Goal: Task Accomplishment & Management: Use online tool/utility

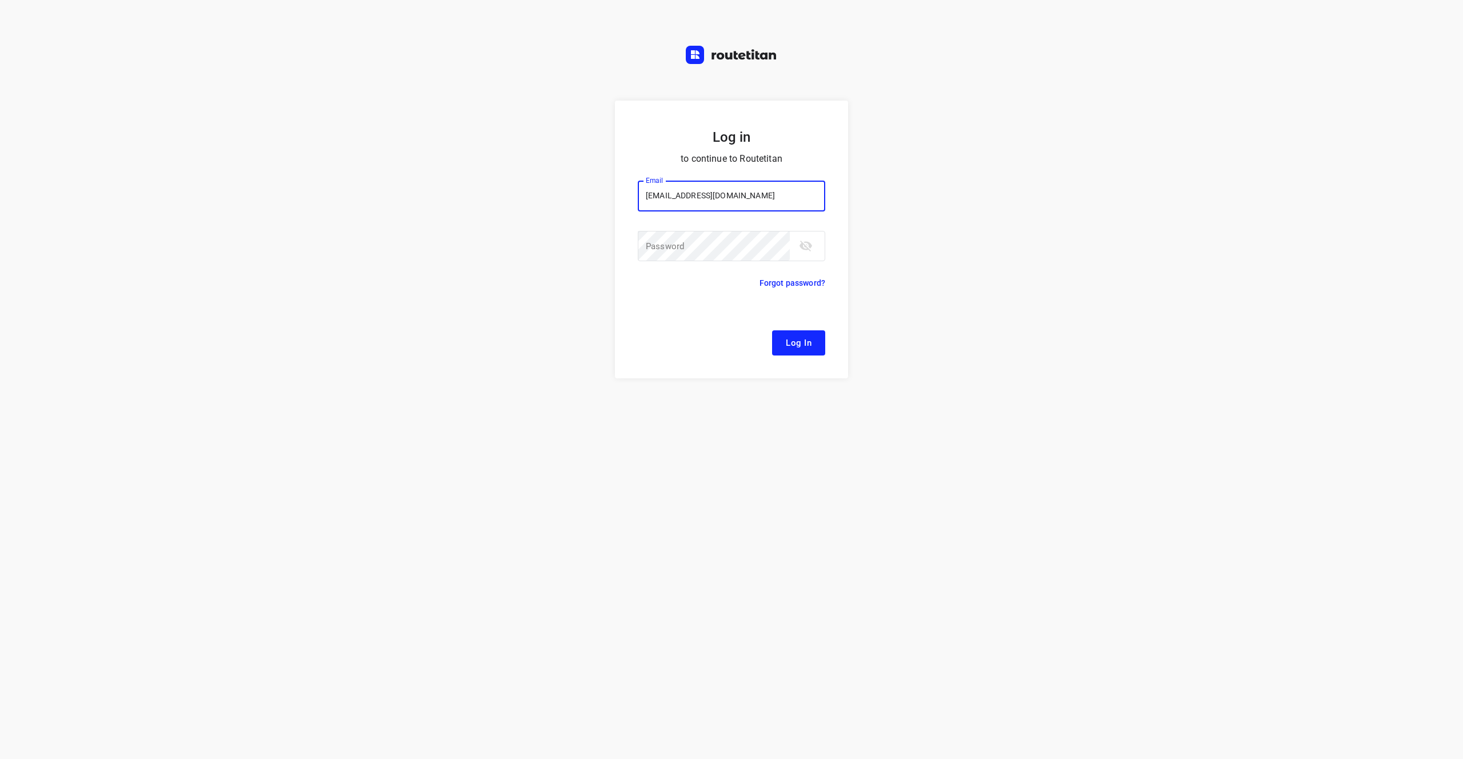
type input "[EMAIL_ADDRESS][DOMAIN_NAME]"
click at [772, 330] on button "Log In" at bounding box center [798, 342] width 53 height 25
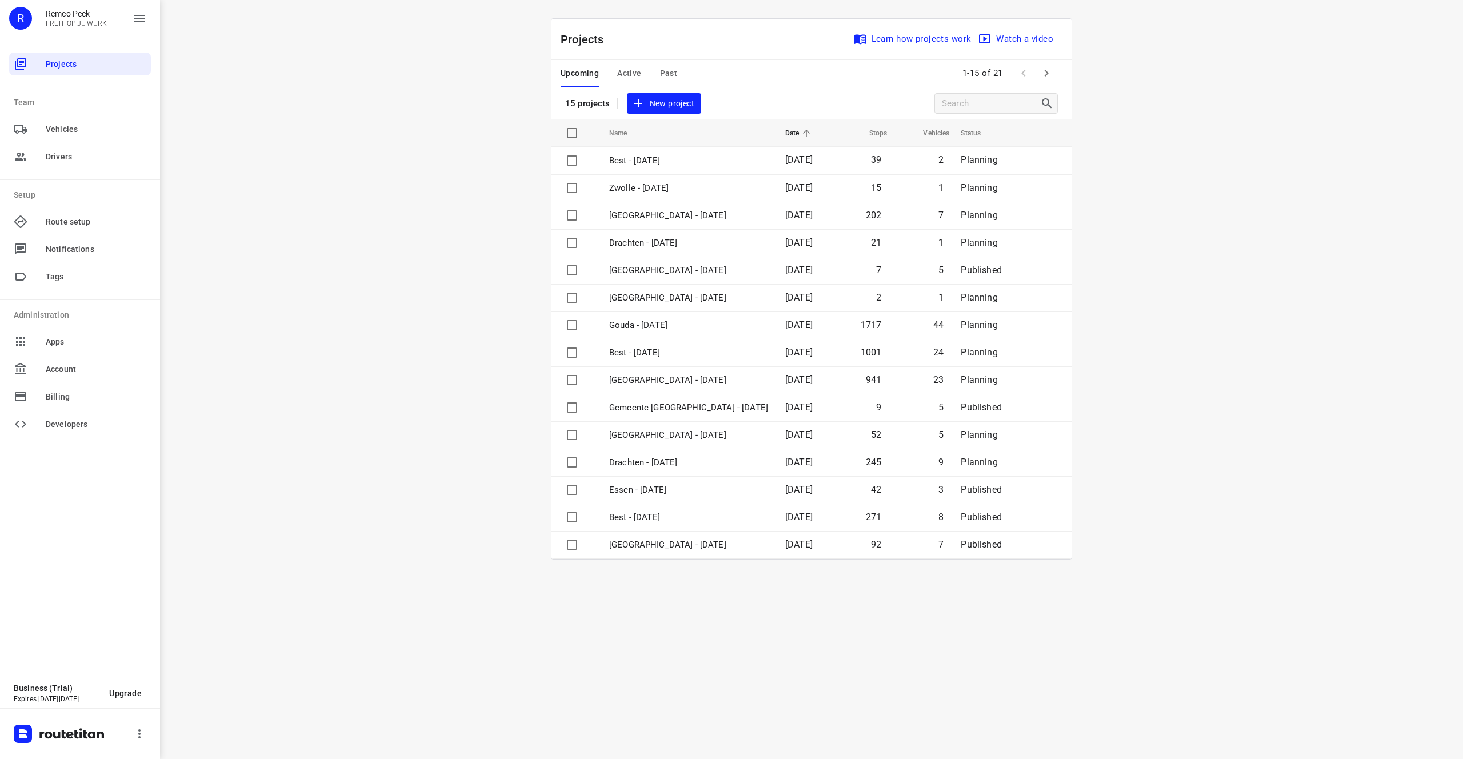
click at [420, 228] on div "i © 2025 Routetitan , © Stadia Maps , © OpenMapTiles © OpenStreetMap contributo…" at bounding box center [811, 379] width 1303 height 759
click at [642, 88] on div "Projects Learn how projects work Watch a video 15 projects New project" at bounding box center [812, 69] width 520 height 101
click at [625, 70] on span "Active" at bounding box center [629, 73] width 24 height 14
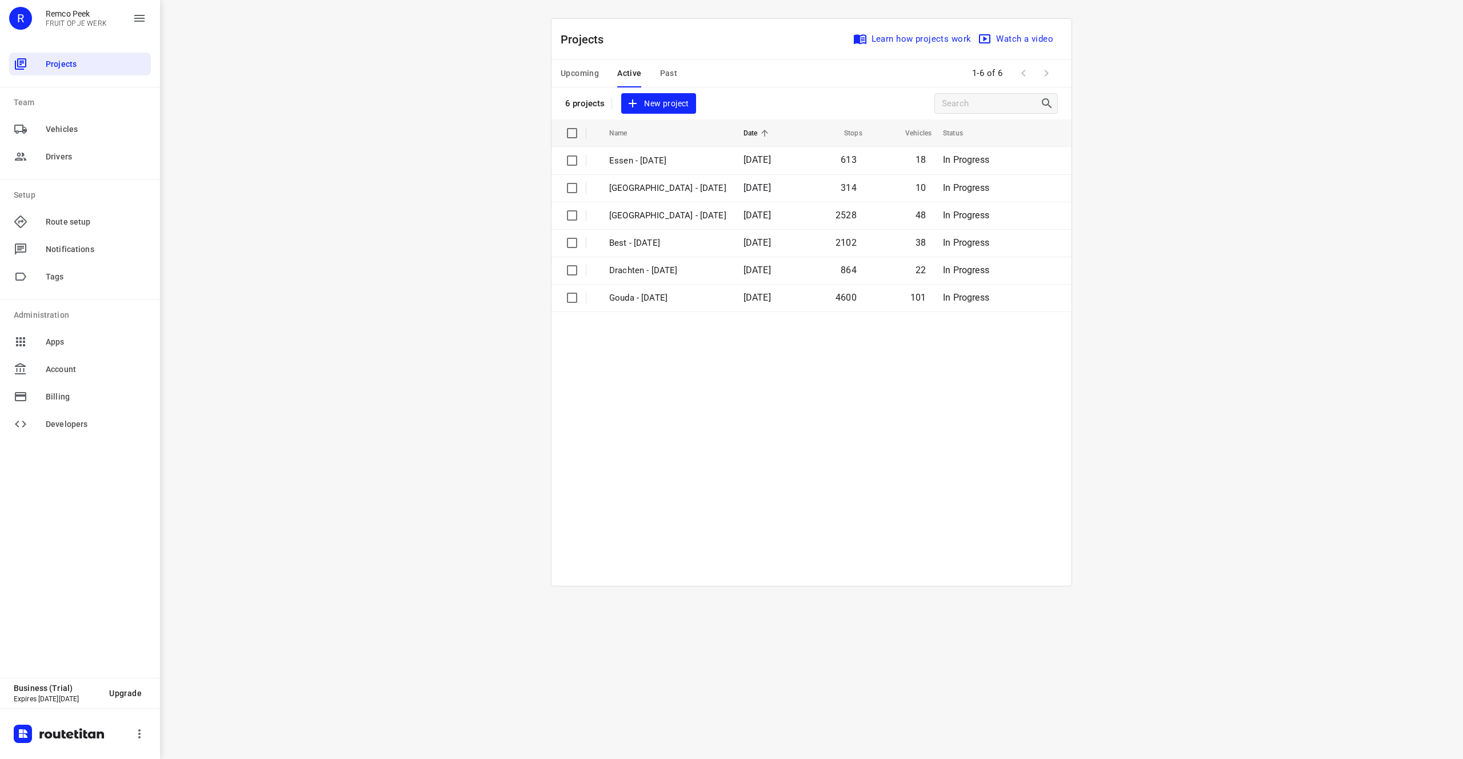
click at [666, 74] on span "Past" at bounding box center [669, 73] width 18 height 14
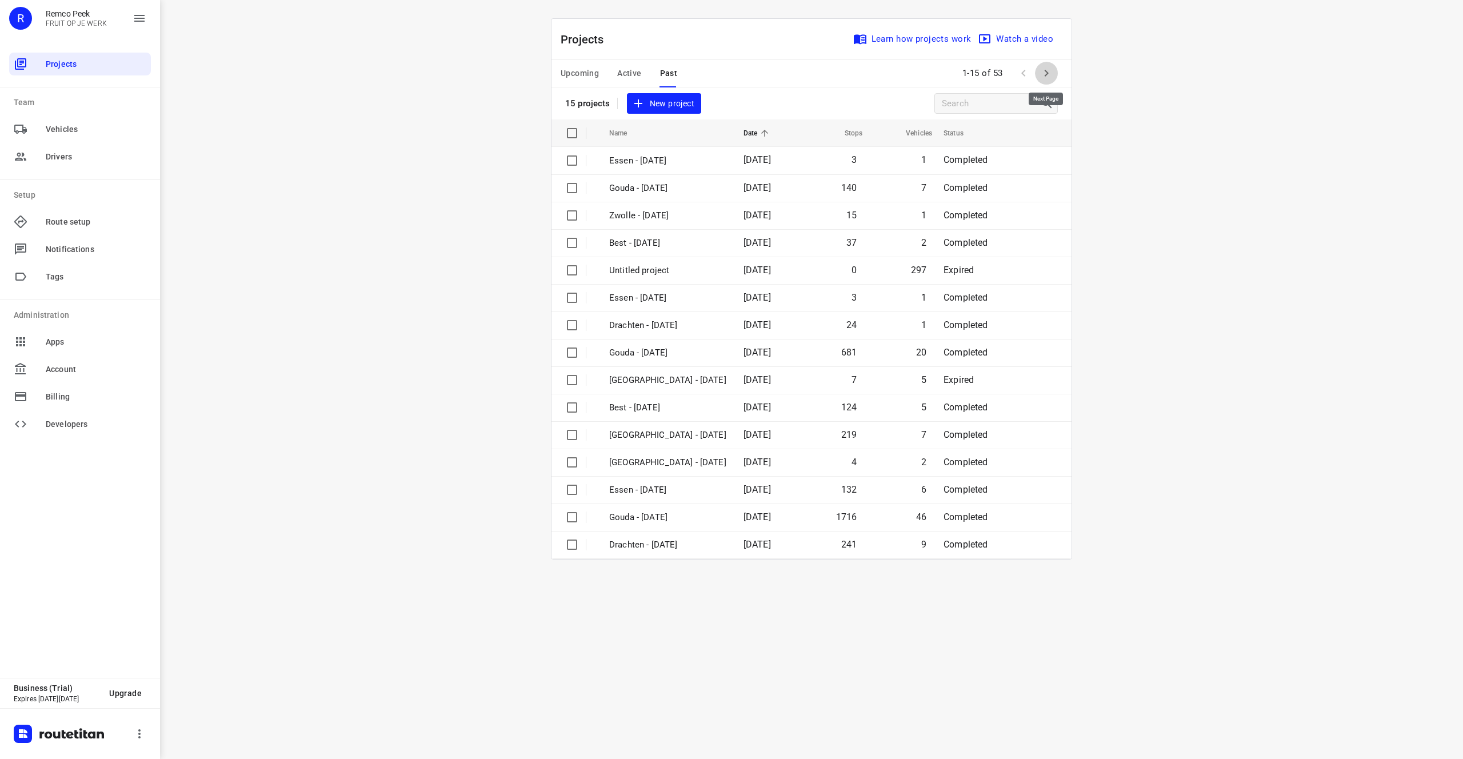
click at [1043, 74] on icon "button" at bounding box center [1047, 73] width 14 height 14
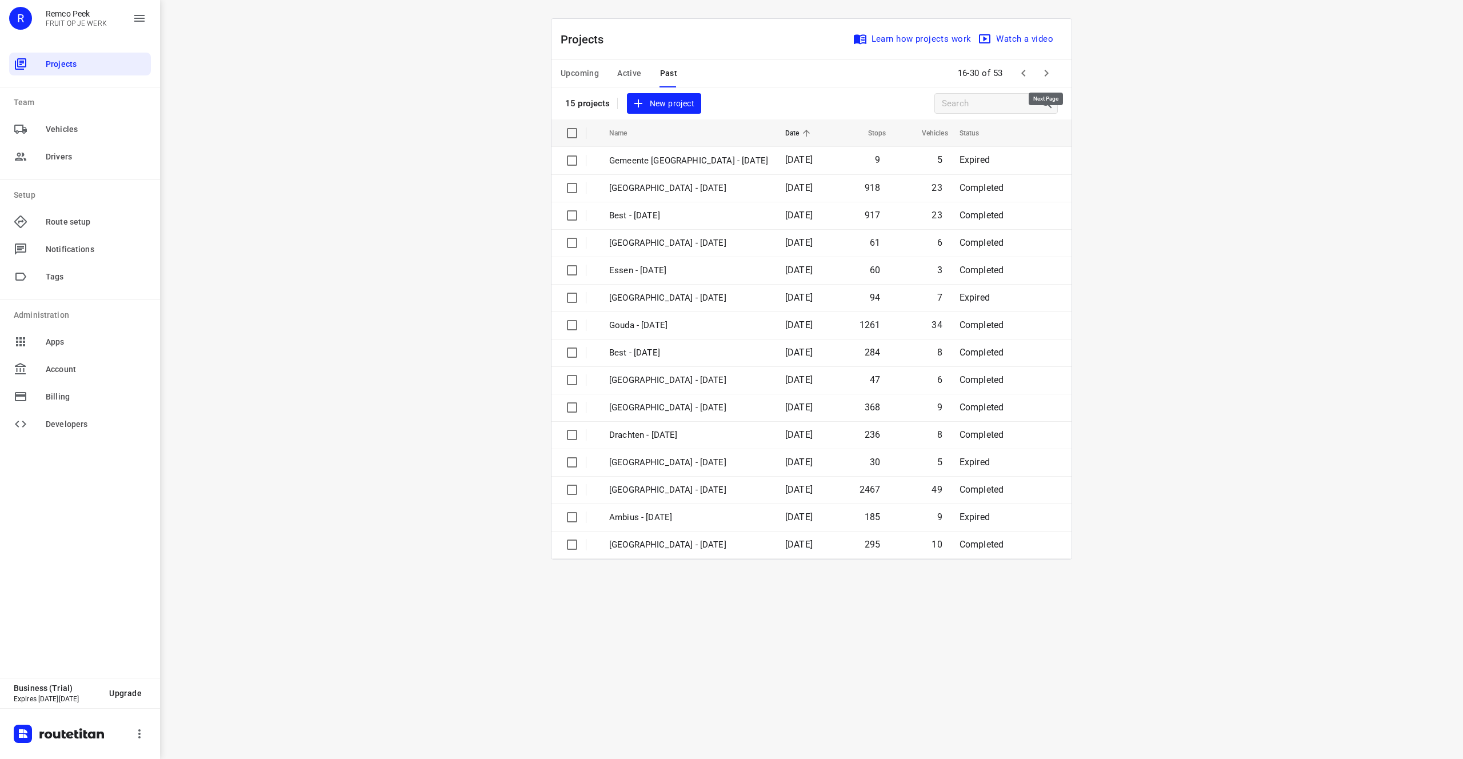
click at [1045, 74] on icon "button" at bounding box center [1047, 73] width 14 height 14
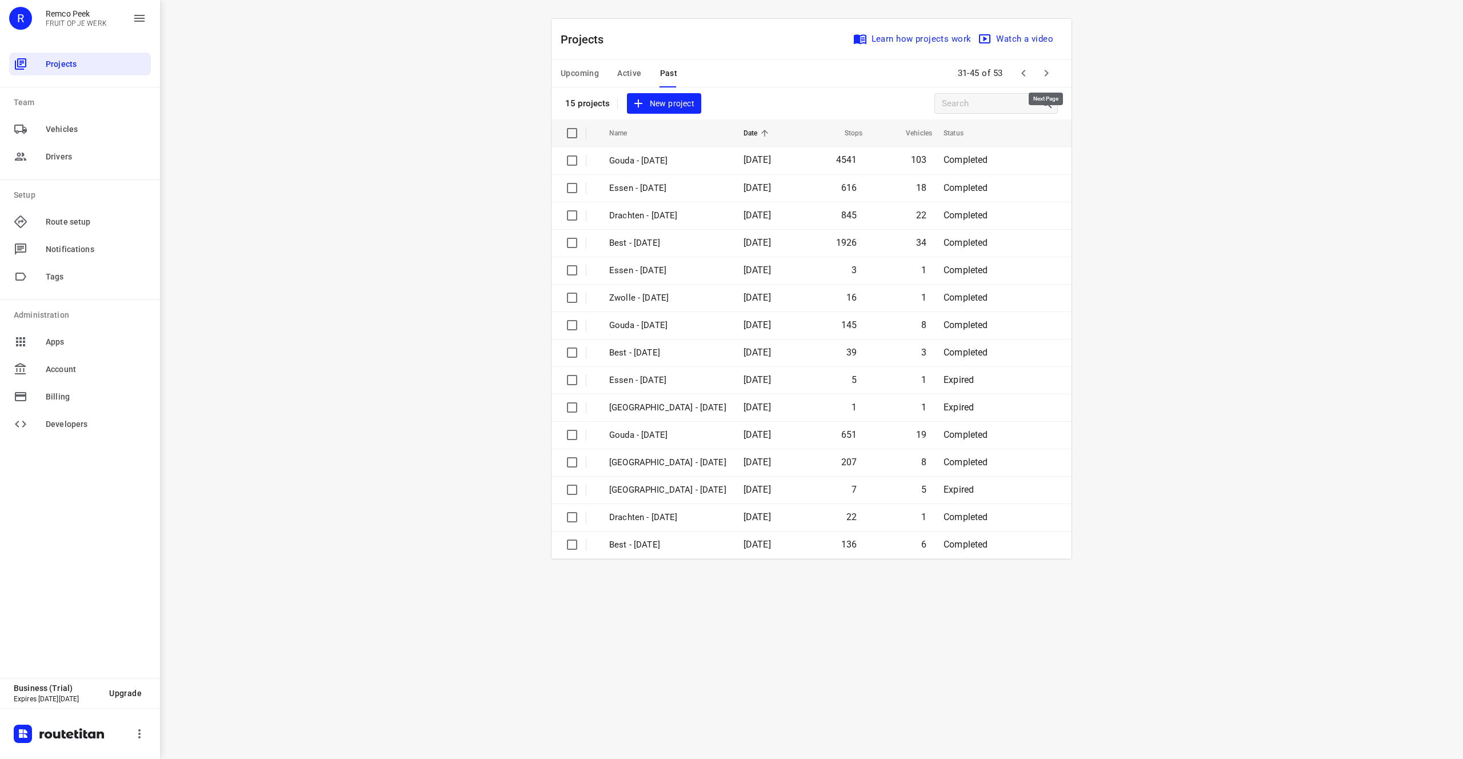
click at [1045, 74] on icon "button" at bounding box center [1047, 73] width 14 height 14
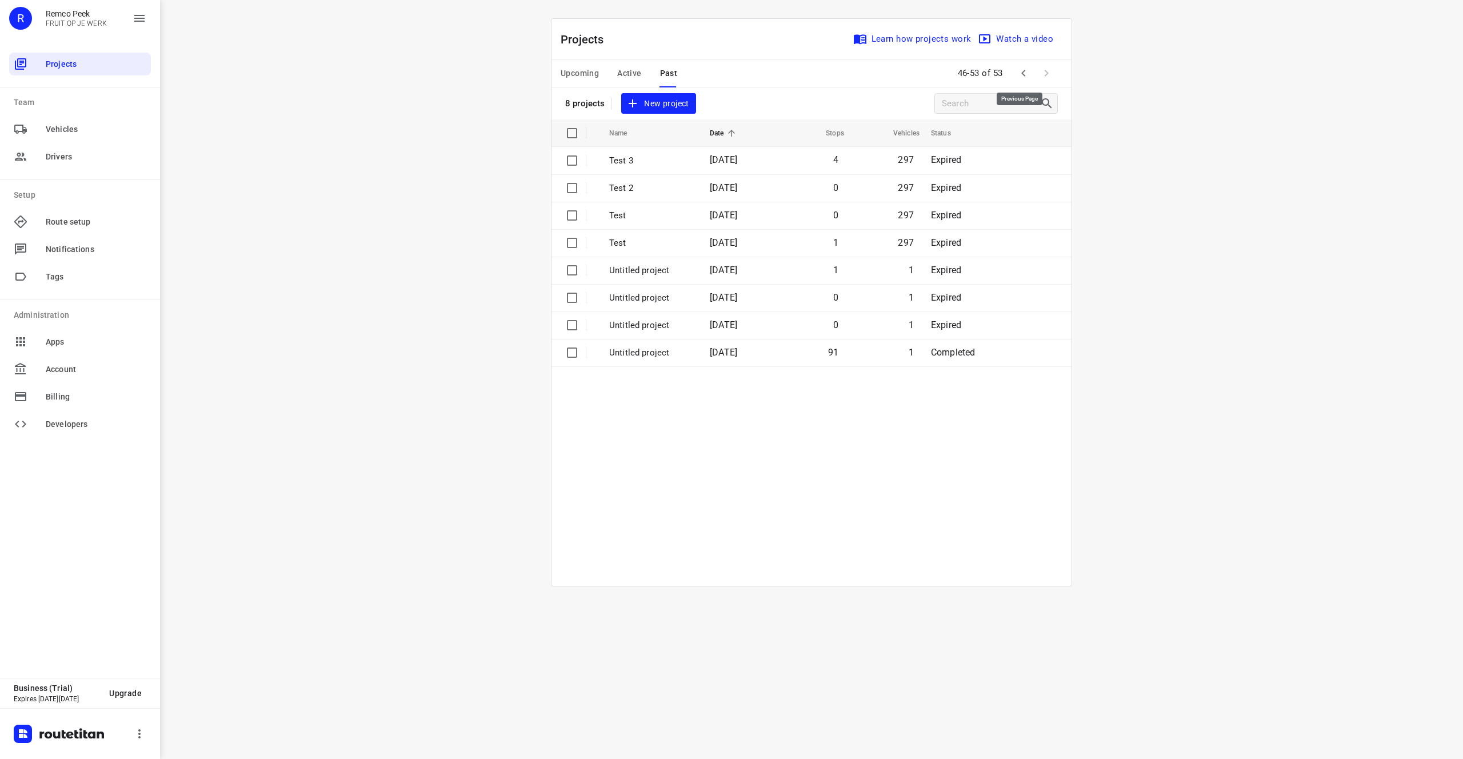
click at [1027, 70] on icon "button" at bounding box center [1024, 73] width 14 height 14
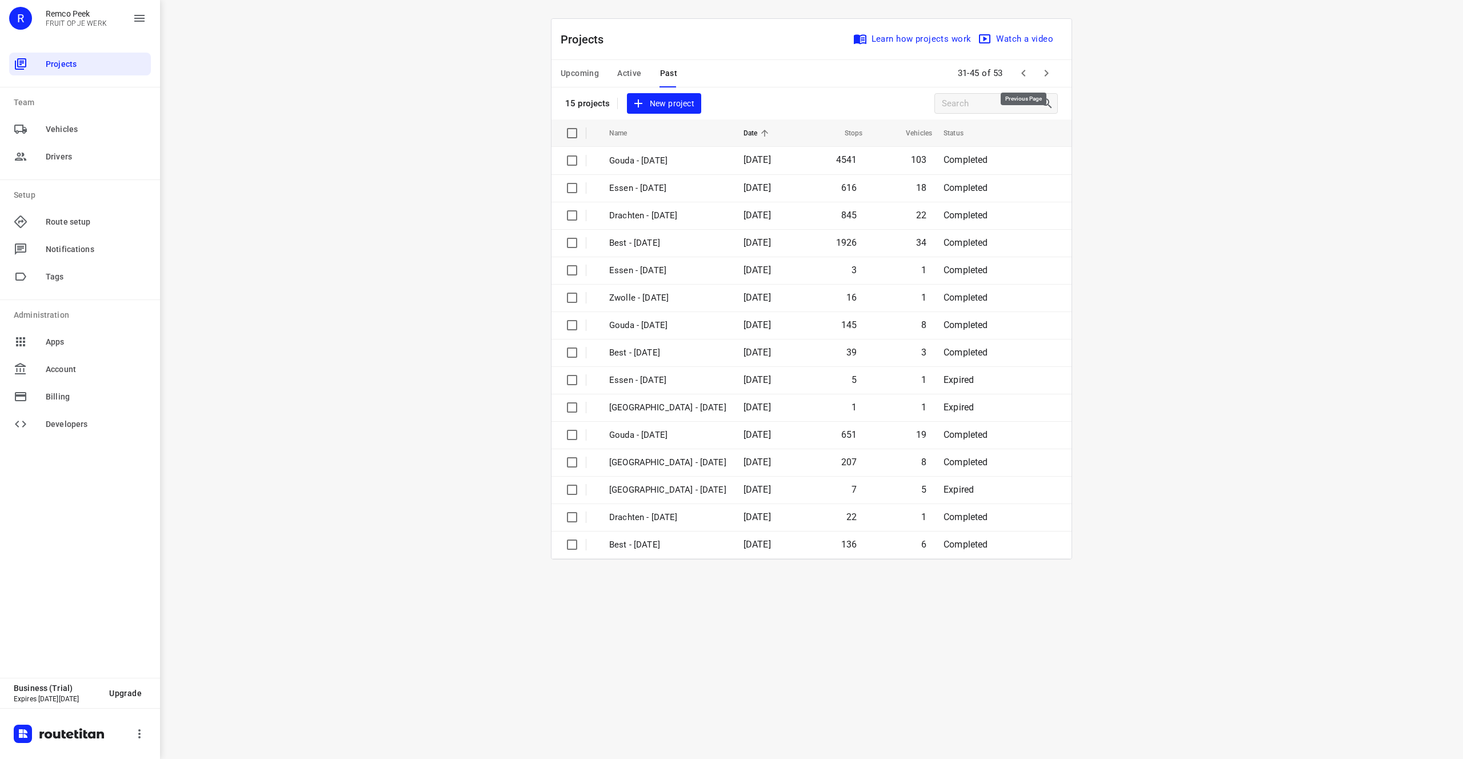
click at [1027, 70] on icon "button" at bounding box center [1024, 73] width 14 height 14
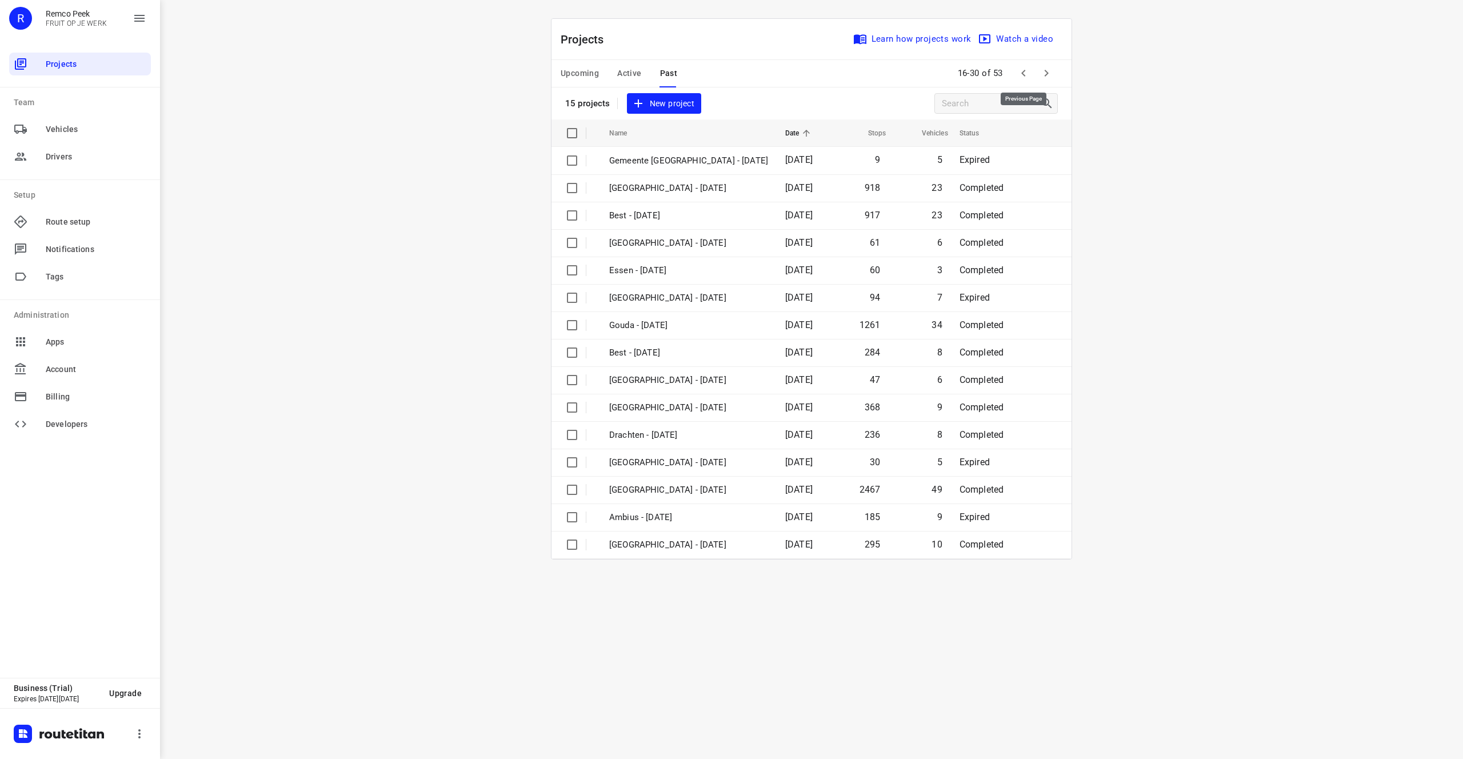
click at [1027, 70] on icon "button" at bounding box center [1024, 73] width 14 height 14
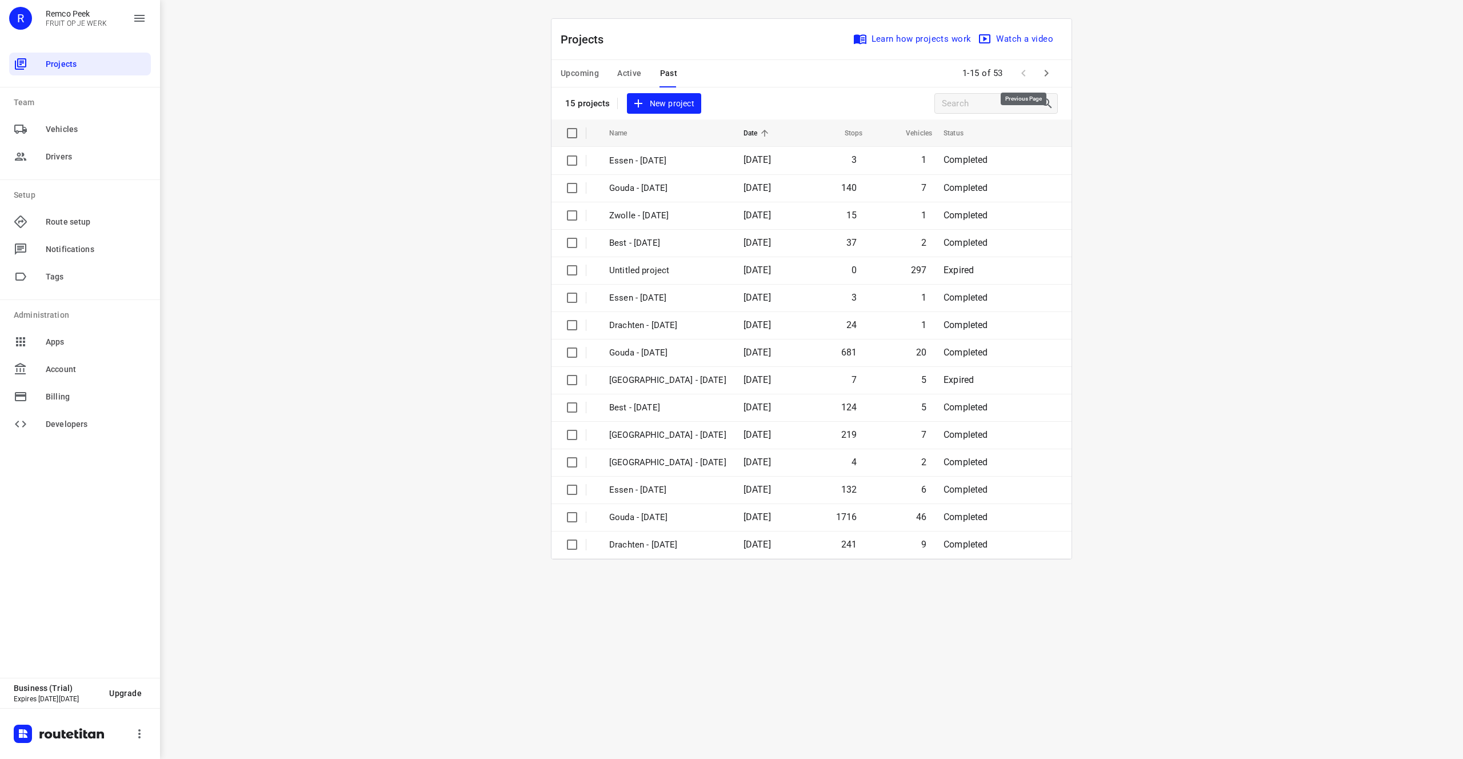
click at [1027, 70] on span at bounding box center [1023, 73] width 23 height 23
click at [636, 67] on span "Active" at bounding box center [629, 73] width 24 height 14
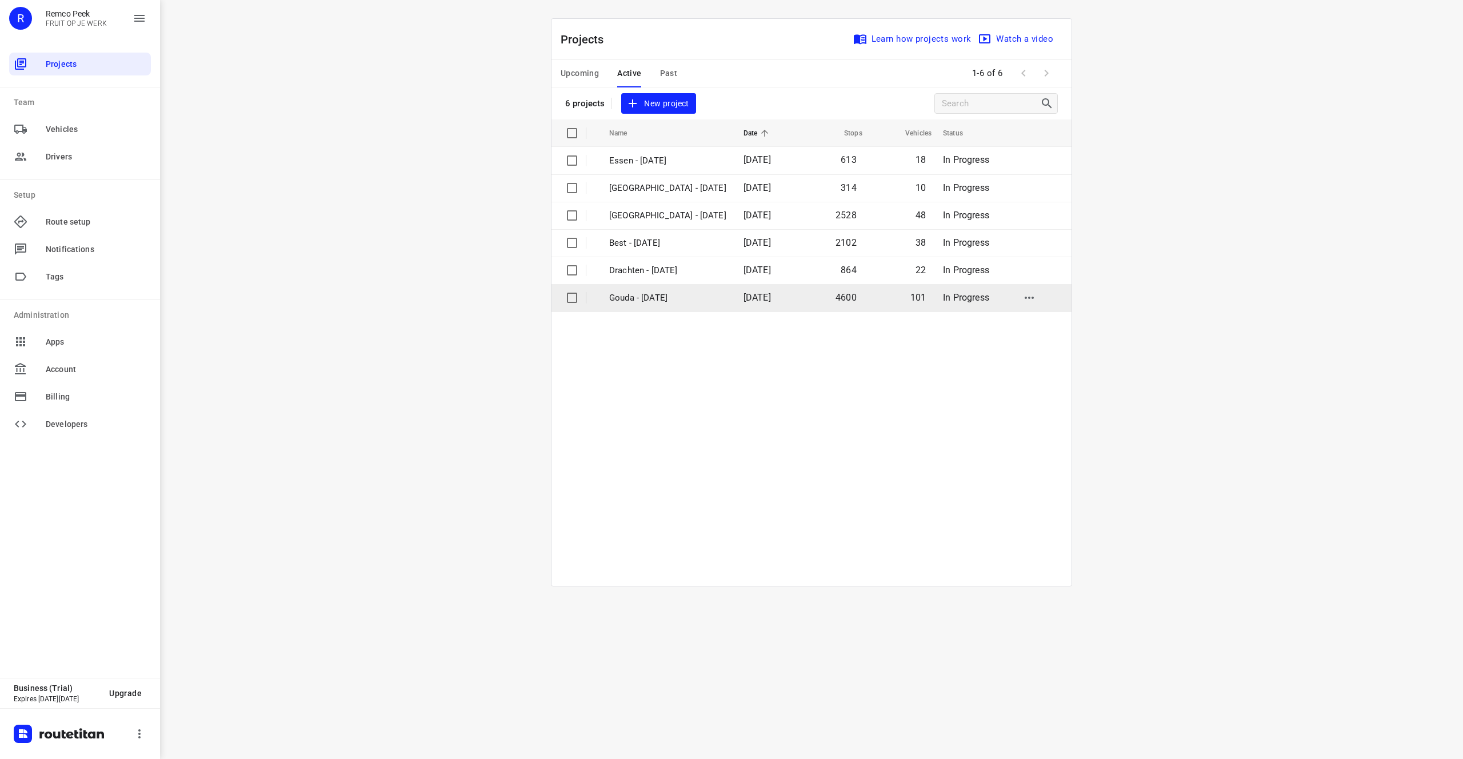
click at [776, 297] on td "[DATE]" at bounding box center [767, 297] width 65 height 27
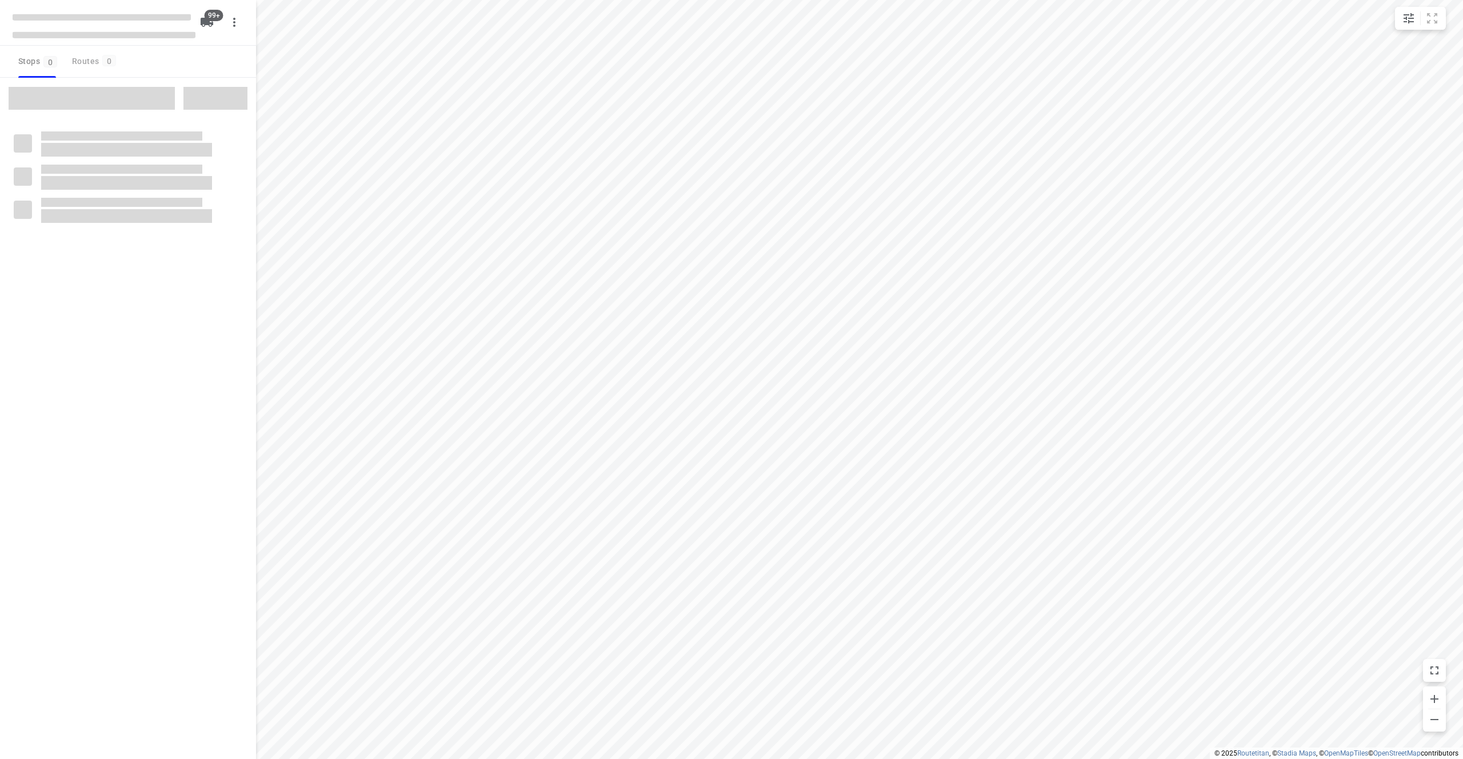
type input "distance"
checkbox input "true"
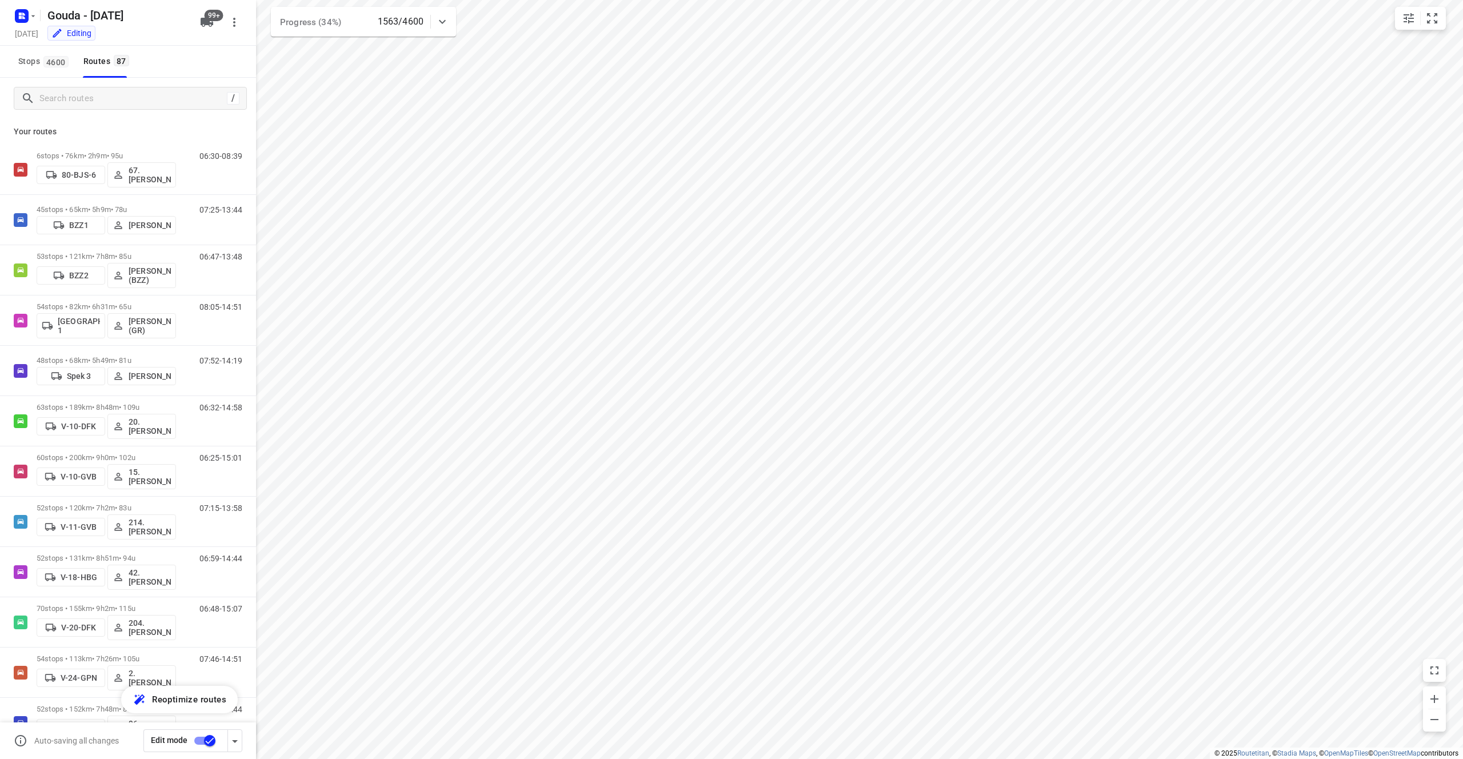
click at [178, 57] on div "Stops 4600 Routes 87" at bounding box center [128, 62] width 256 height 32
click at [440, 23] on icon at bounding box center [443, 22] width 14 height 14
